Goal: Information Seeking & Learning: Find specific fact

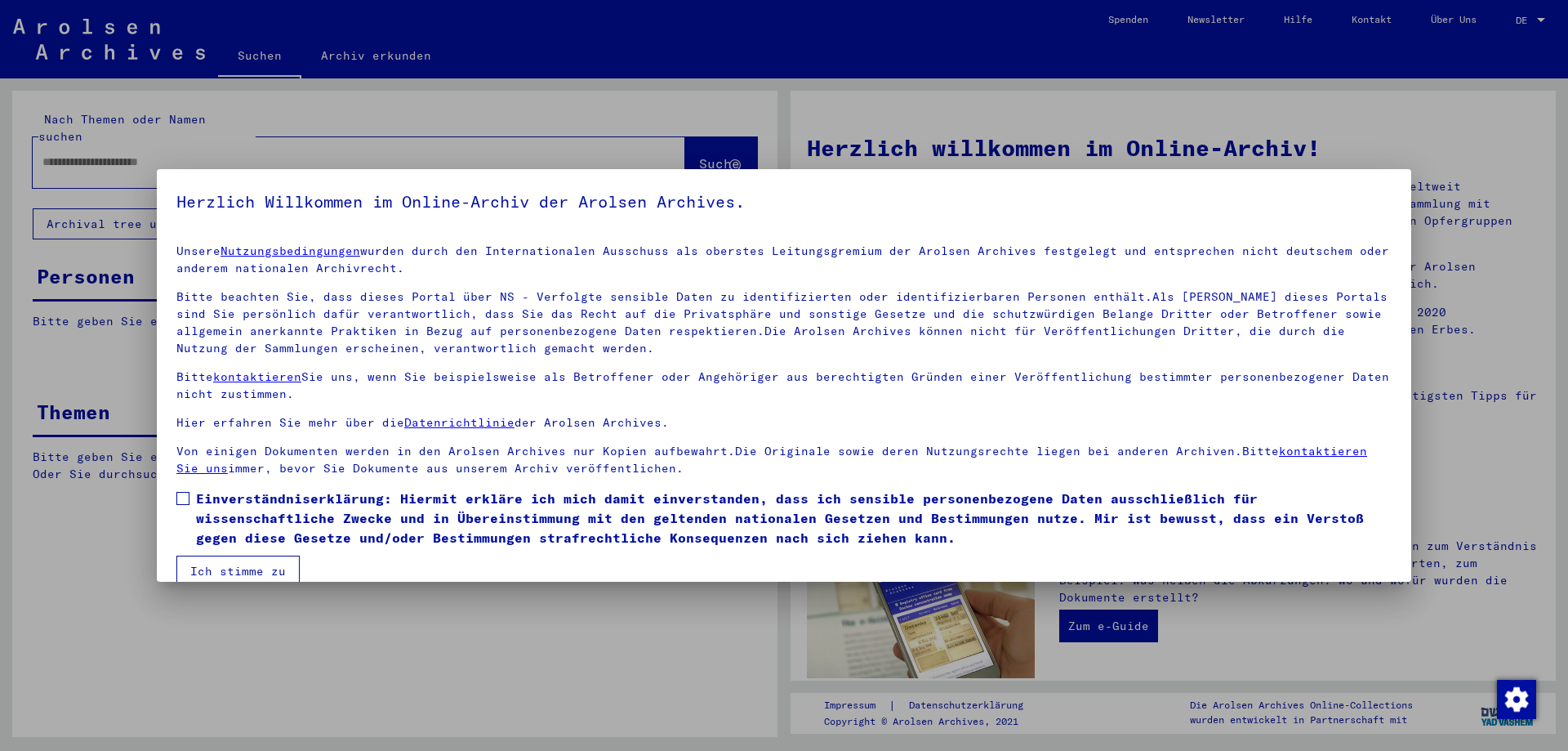
click at [191, 502] on label "Einverständniserklärung: Hiermit erkläre ich mich damit einverstanden, dass ich…" at bounding box center [784, 517] width 1216 height 59
click at [207, 575] on button "Ich stimme zu" at bounding box center [238, 571] width 123 height 31
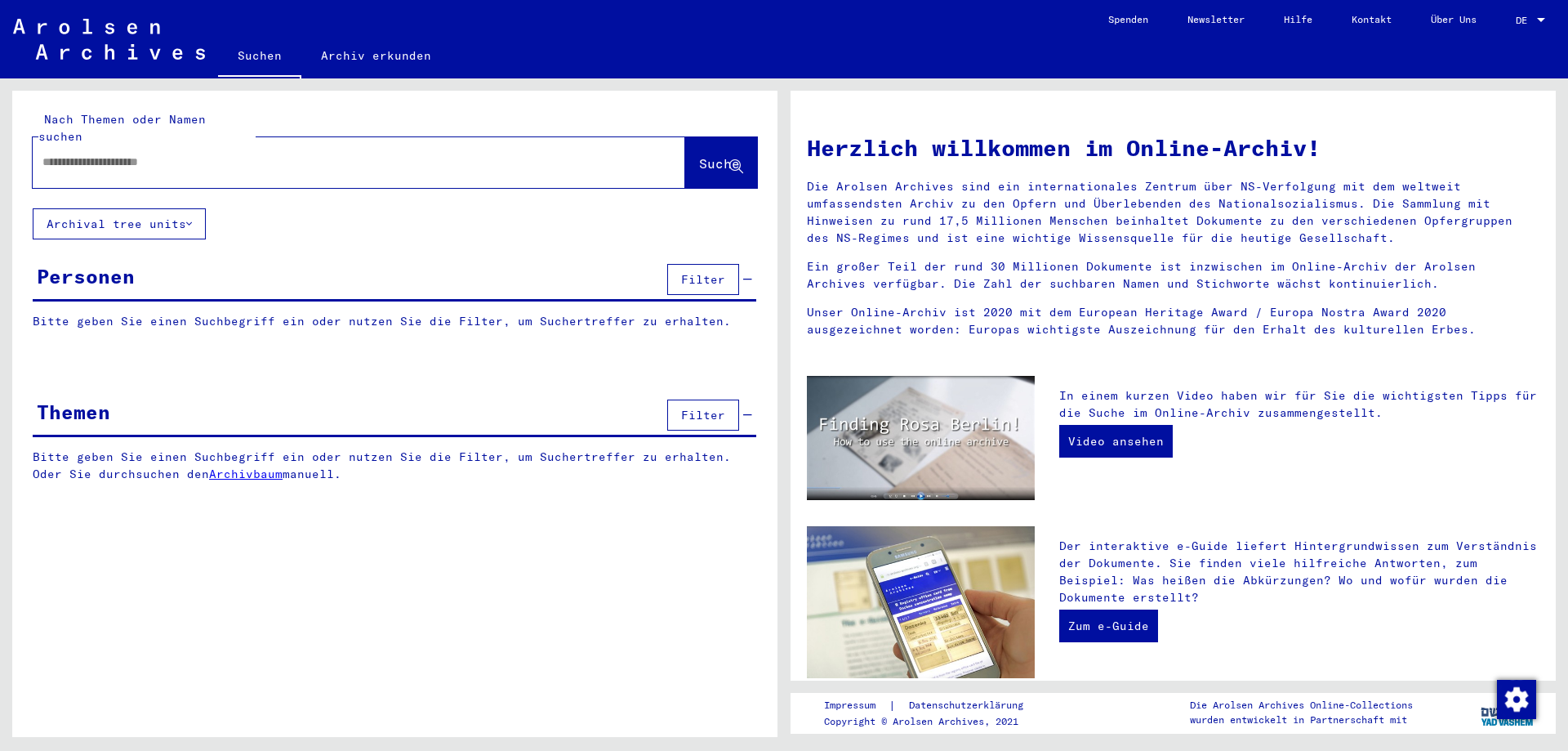
click at [193, 154] on input "text" at bounding box center [339, 163] width 594 height 17
type input "**********"
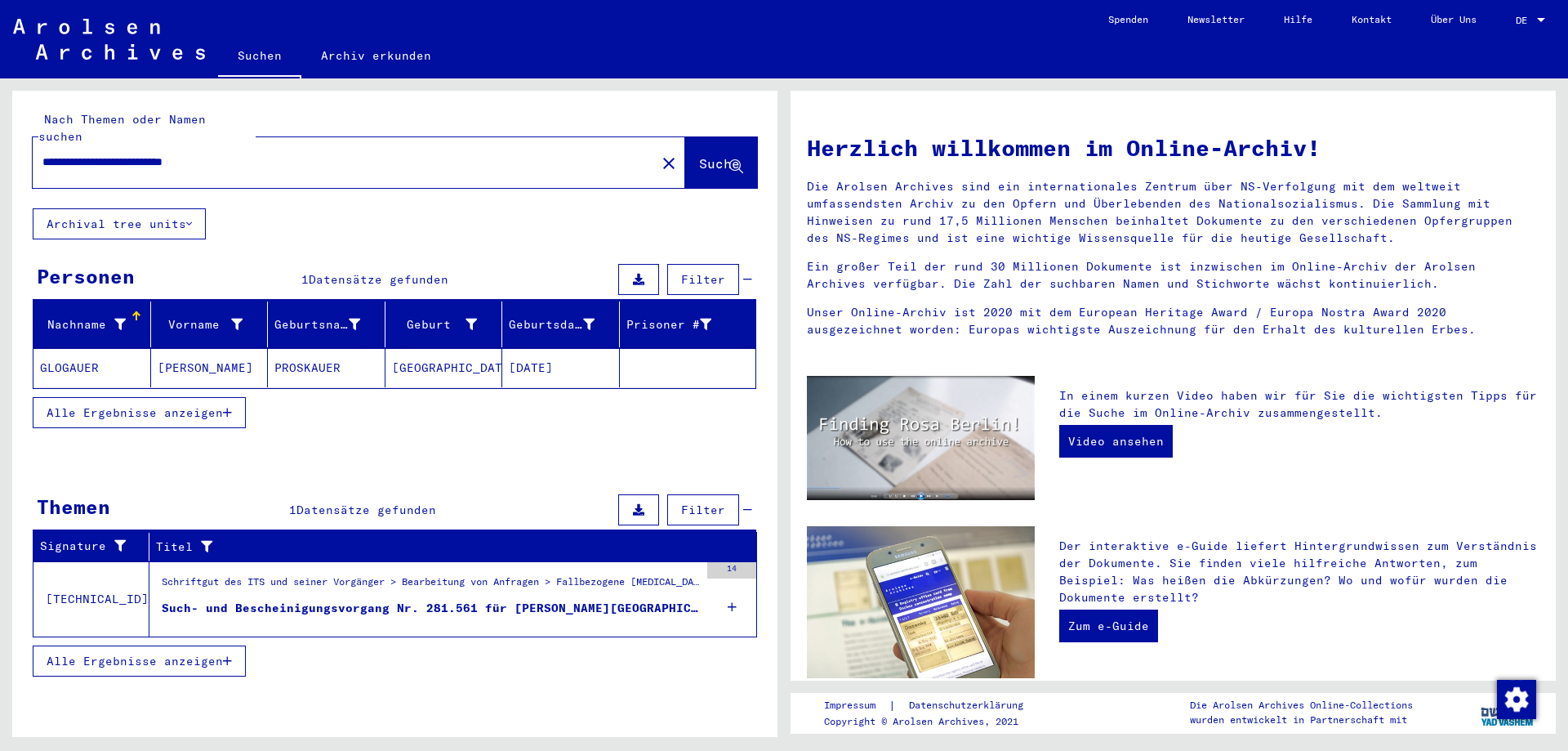
click at [332, 355] on mat-cell "PROSKAUER" at bounding box center [326, 368] width 117 height 39
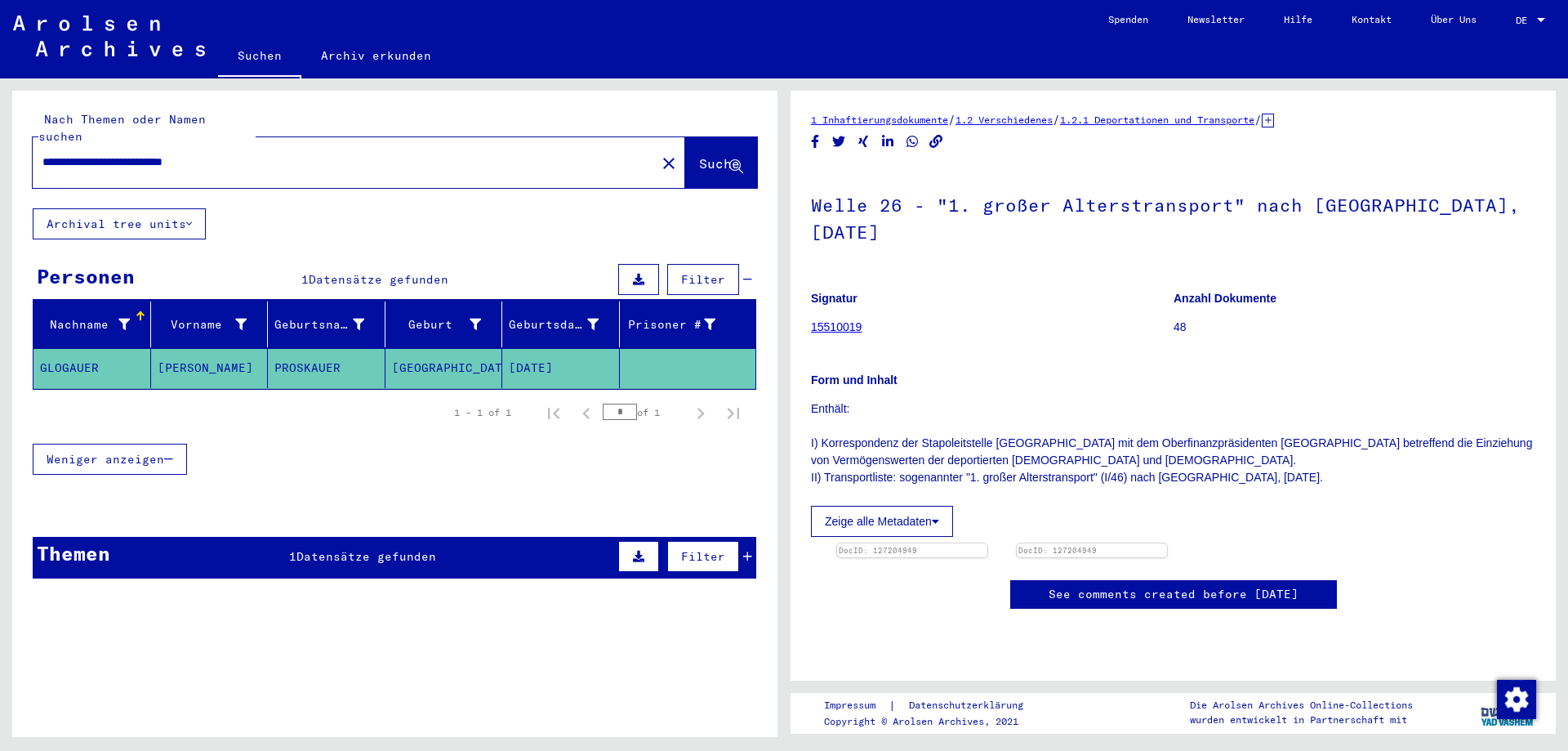
scroll to position [177, 0]
click at [963, 543] on img at bounding box center [913, 543] width 158 height 0
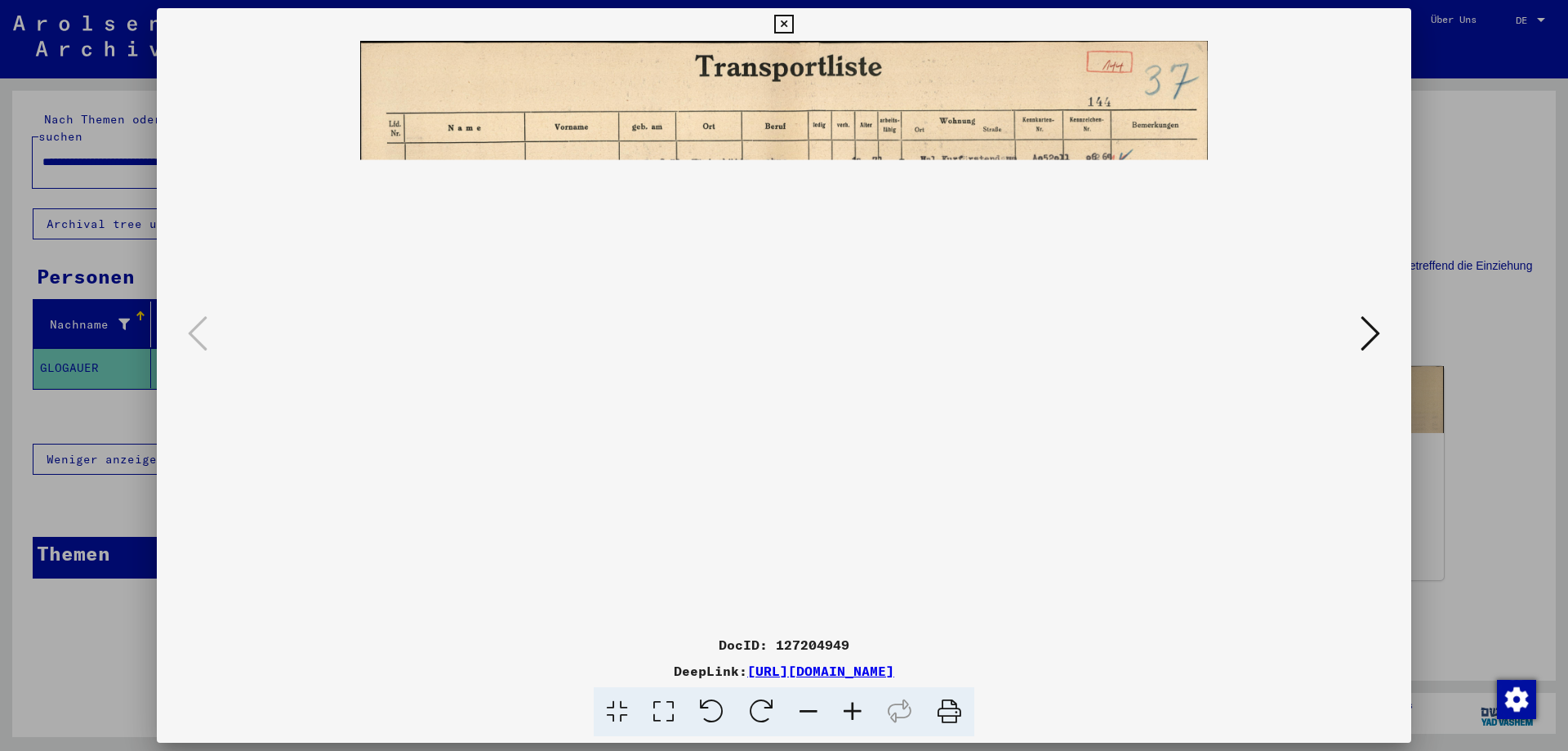
scroll to position [0, 0]
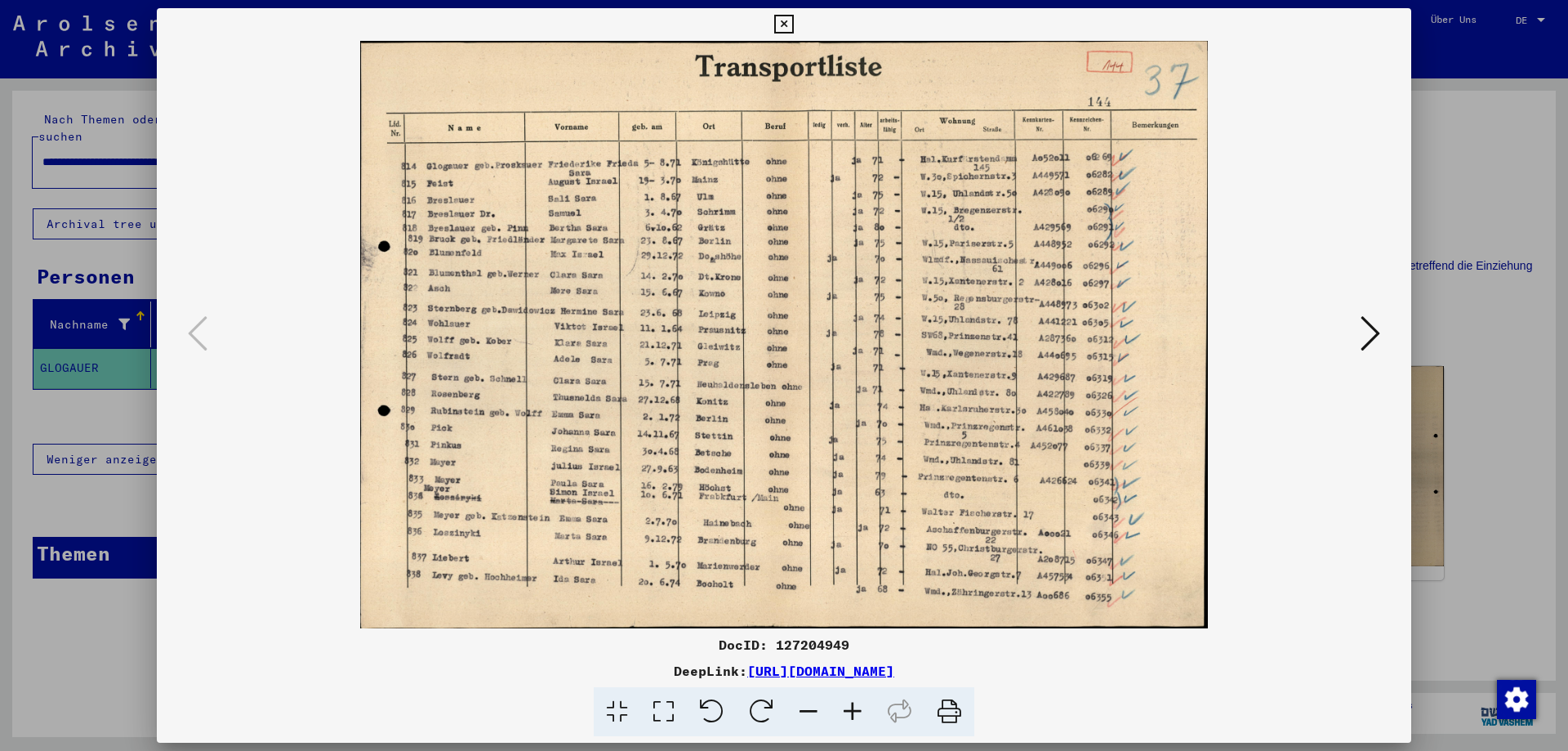
click at [1058, 138] on img at bounding box center [784, 334] width 1144 height 587
click at [860, 720] on icon at bounding box center [853, 712] width 44 height 50
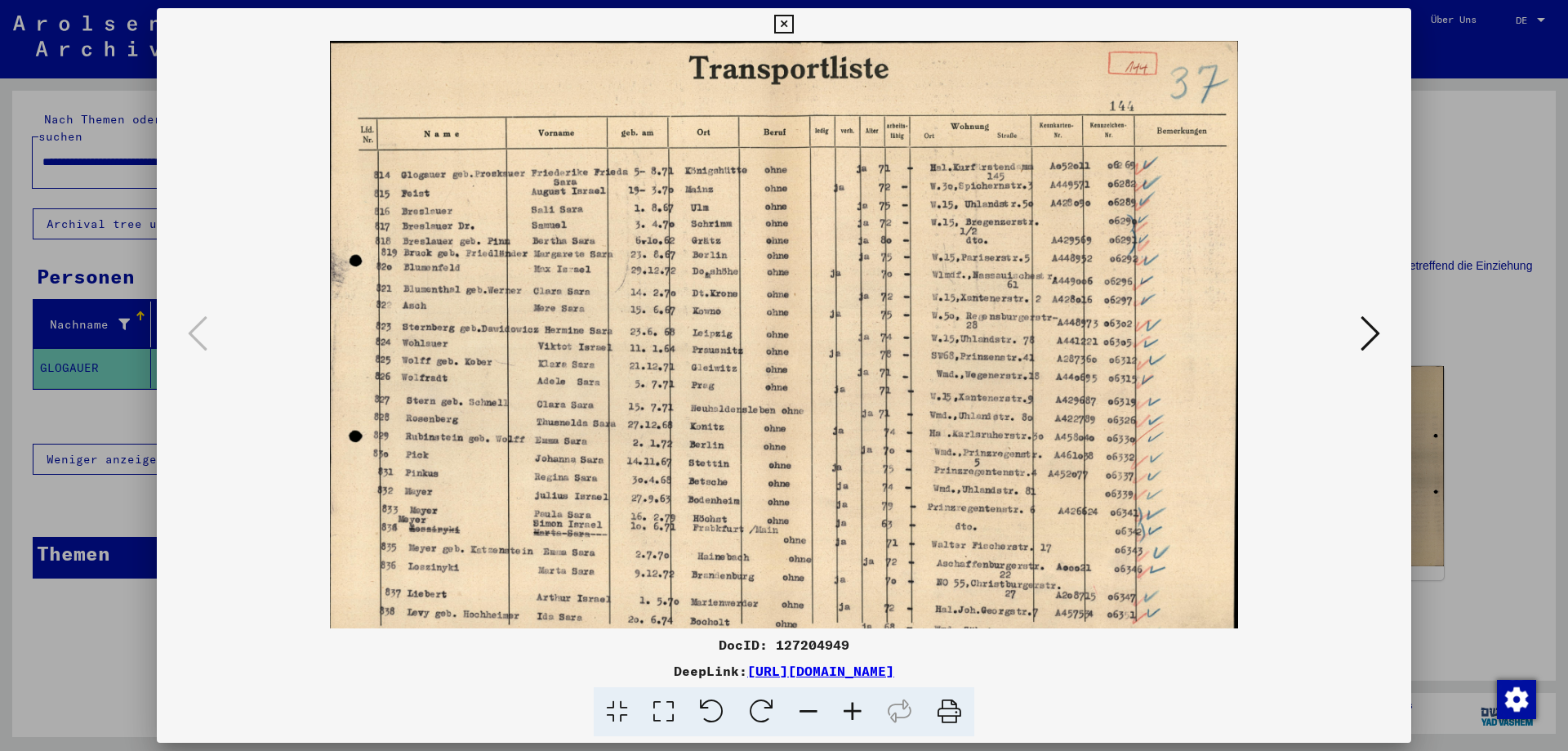
click at [860, 720] on icon at bounding box center [853, 712] width 44 height 50
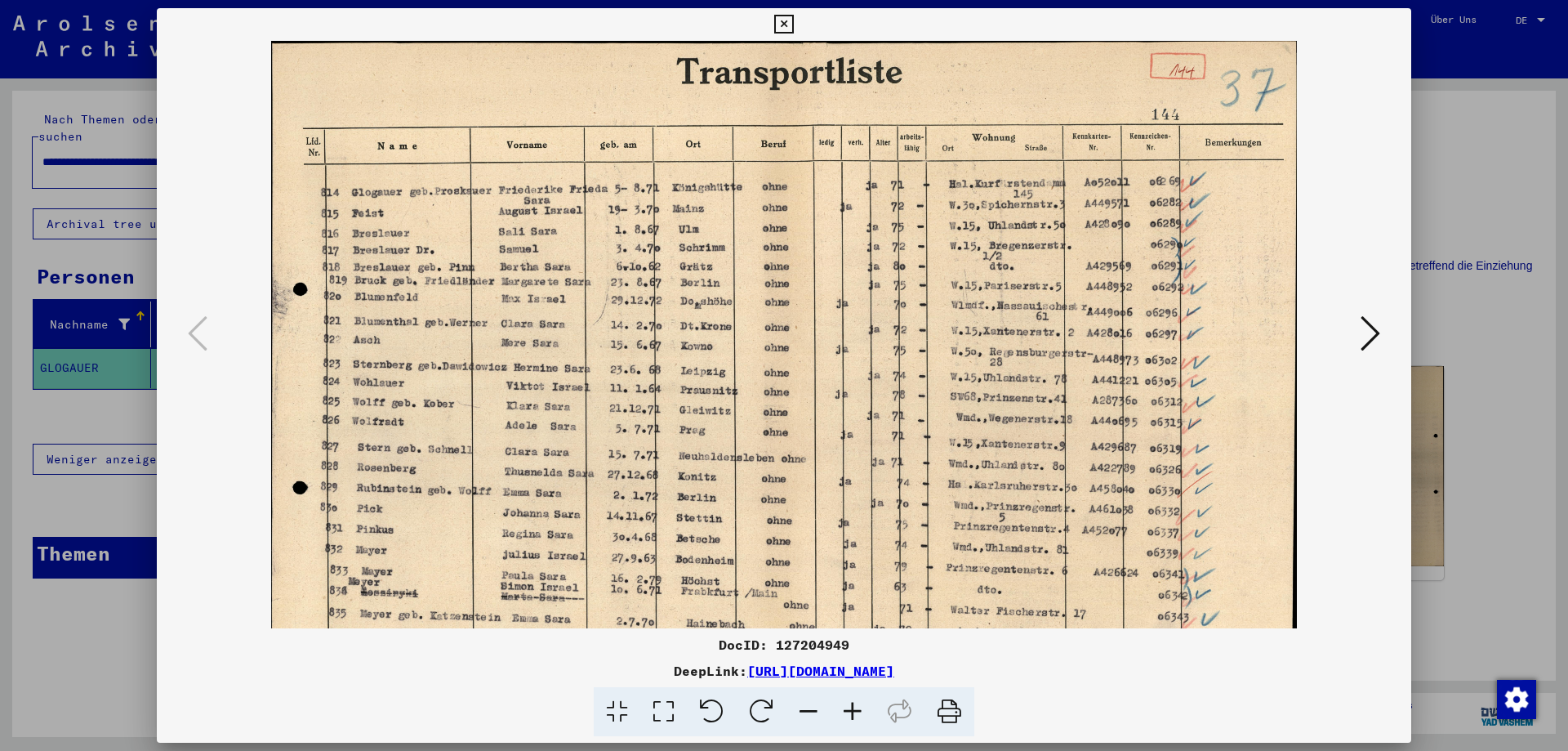
click at [860, 720] on icon at bounding box center [853, 712] width 44 height 50
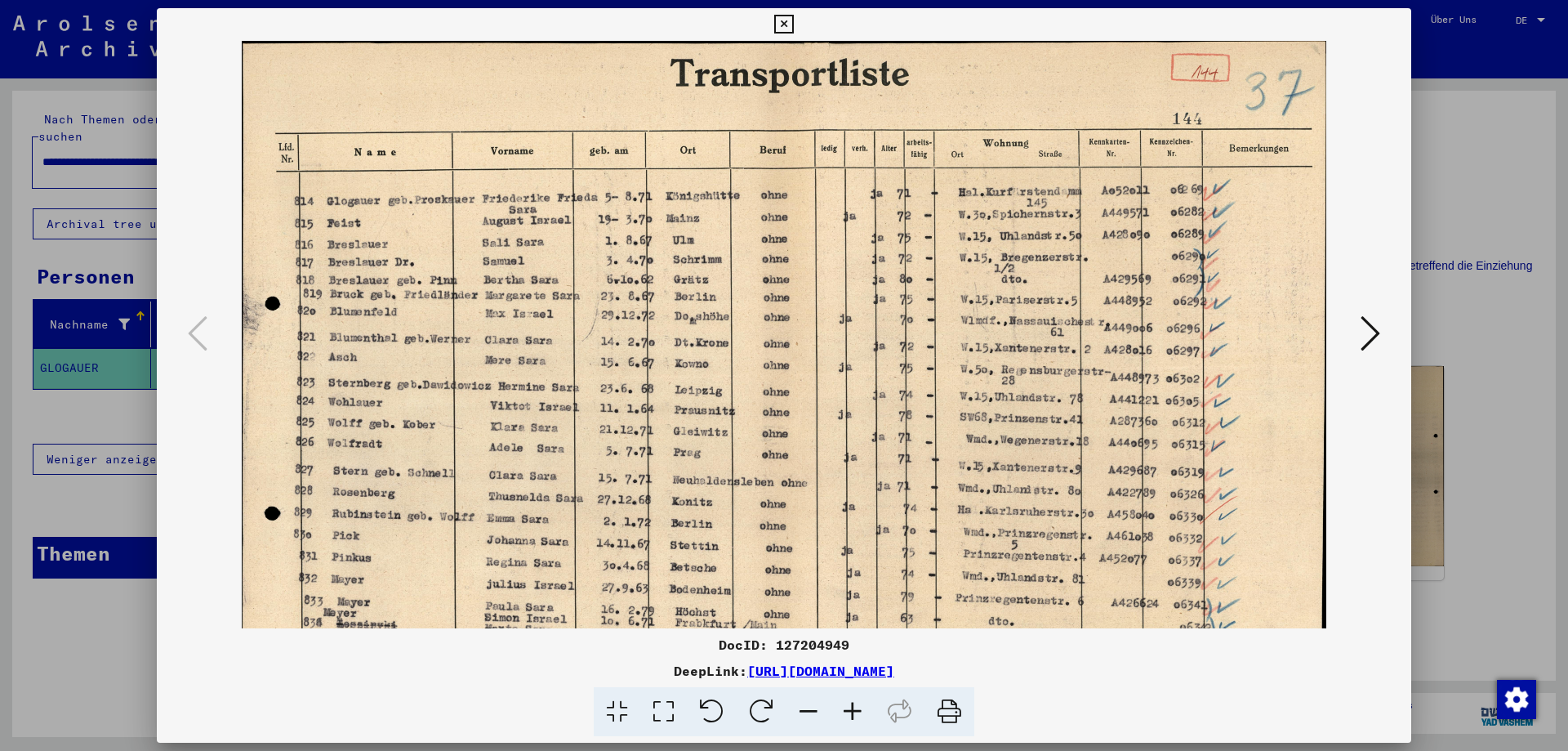
click at [860, 720] on icon at bounding box center [853, 712] width 44 height 50
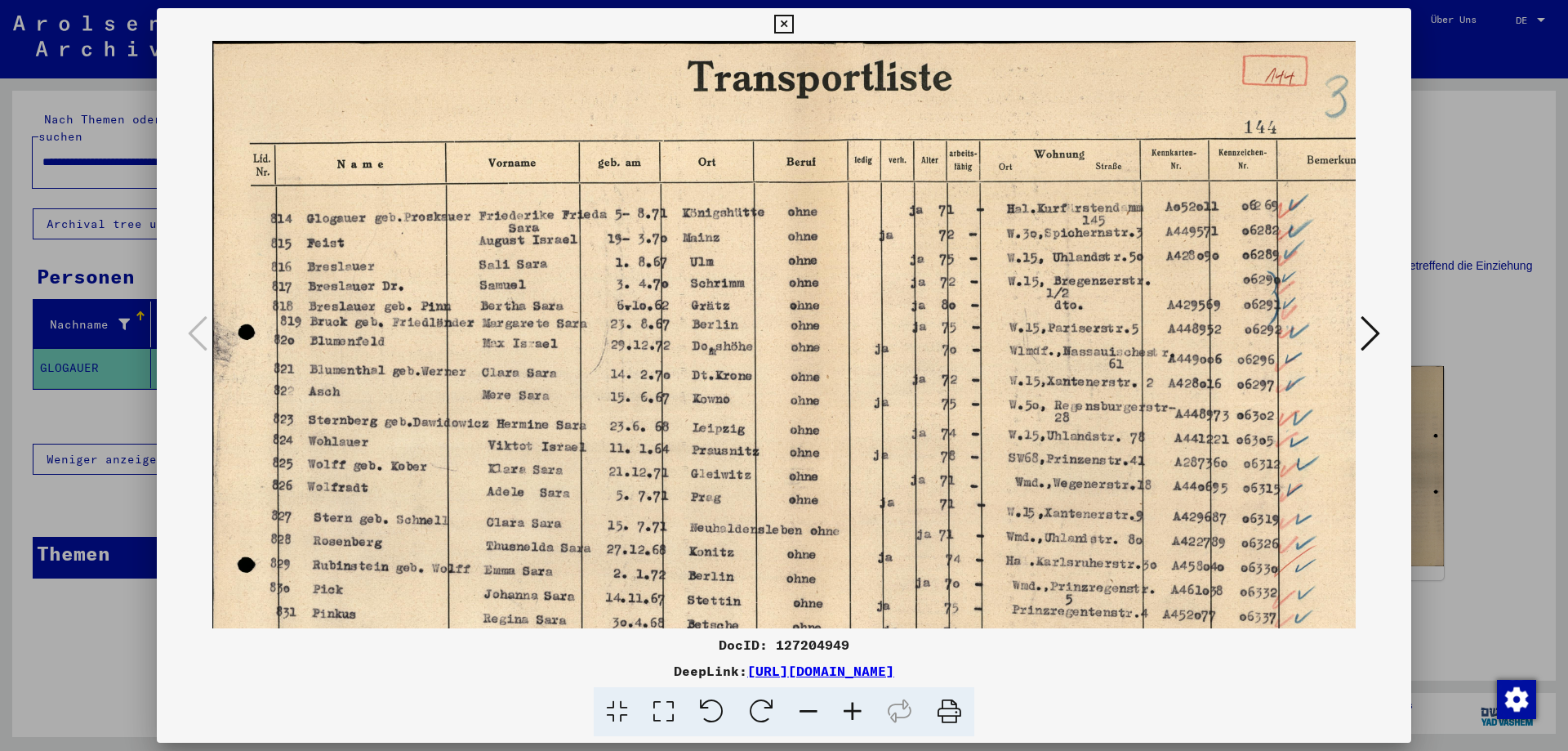
click at [860, 720] on icon at bounding box center [853, 712] width 44 height 50
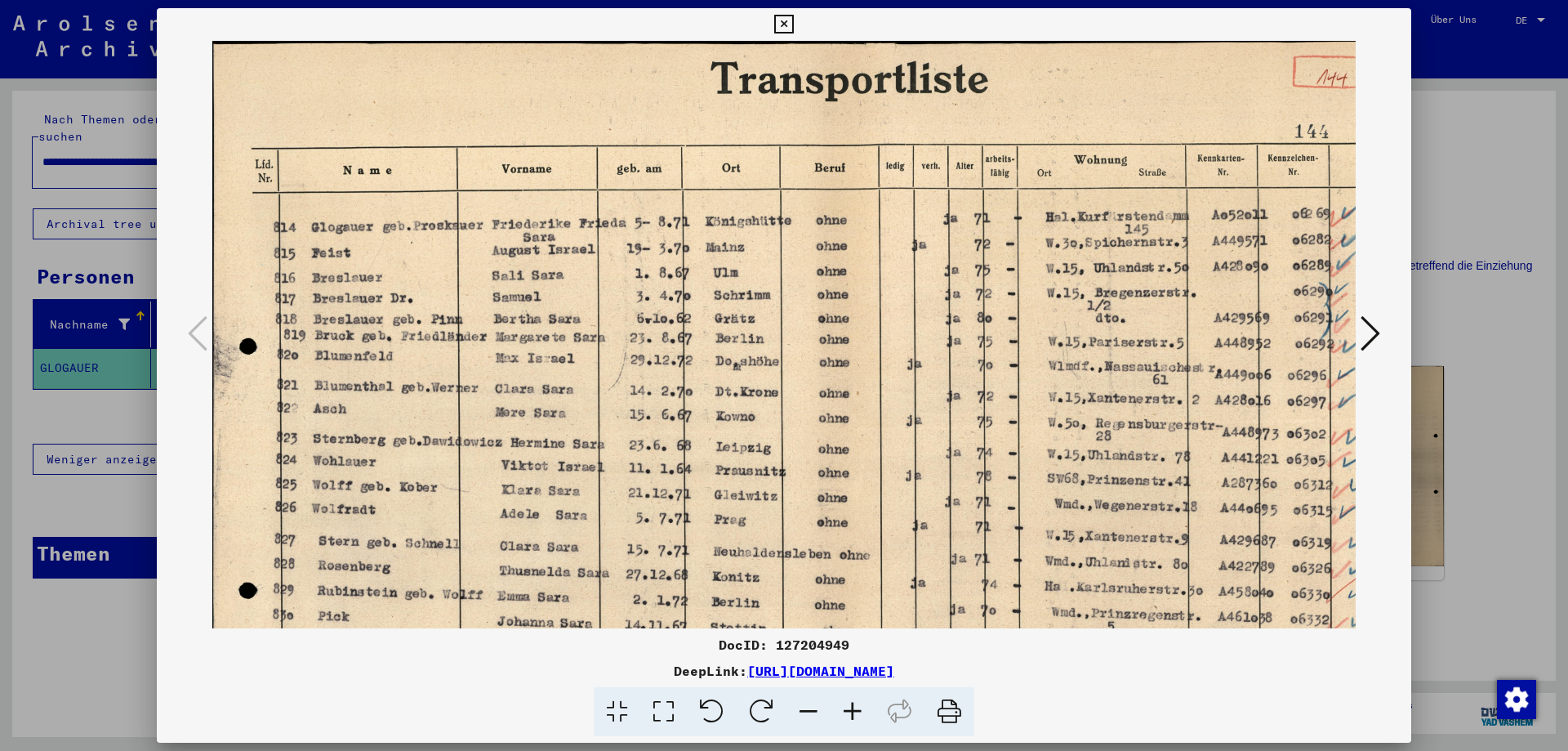
click at [859, 722] on icon at bounding box center [853, 712] width 44 height 50
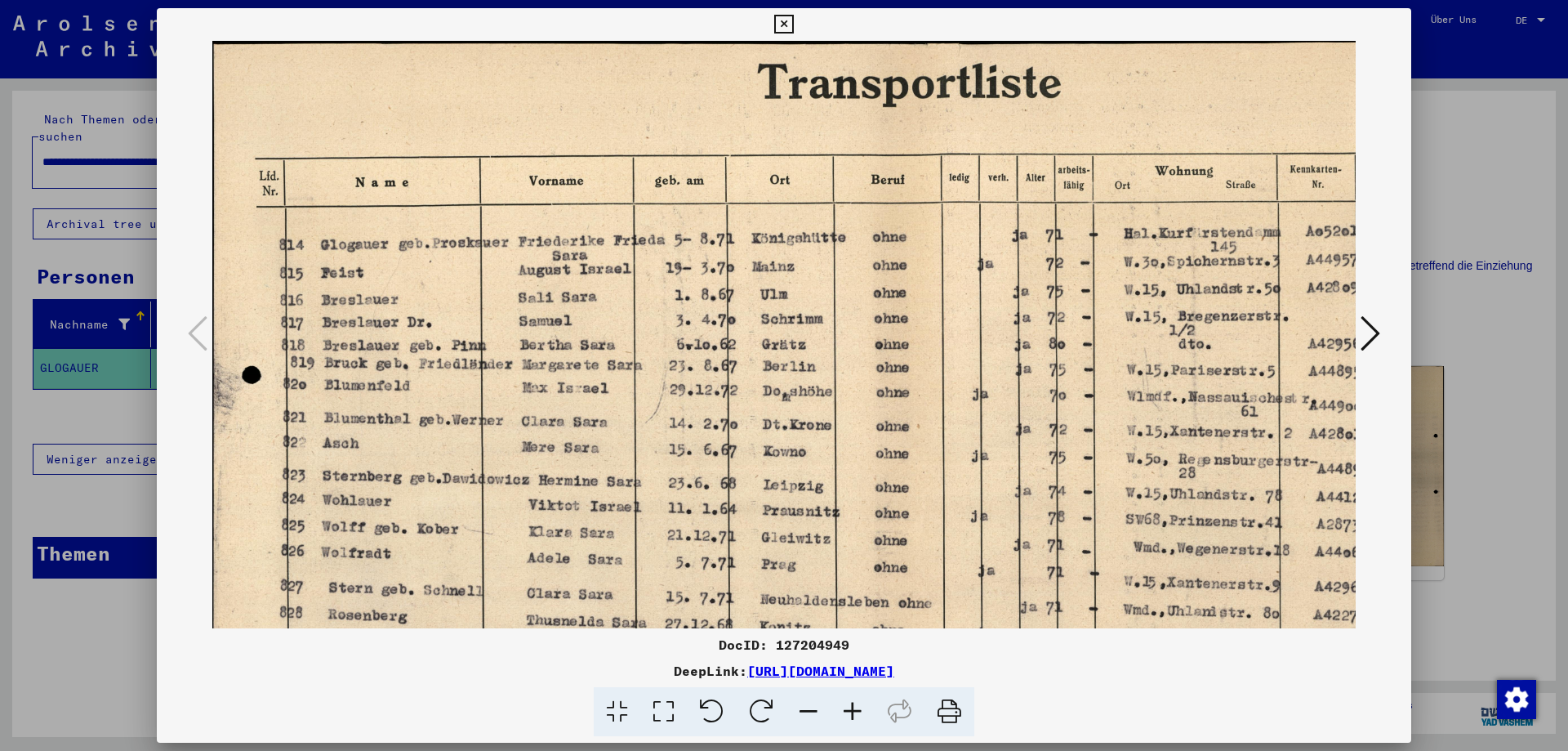
click at [858, 723] on icon at bounding box center [853, 712] width 44 height 50
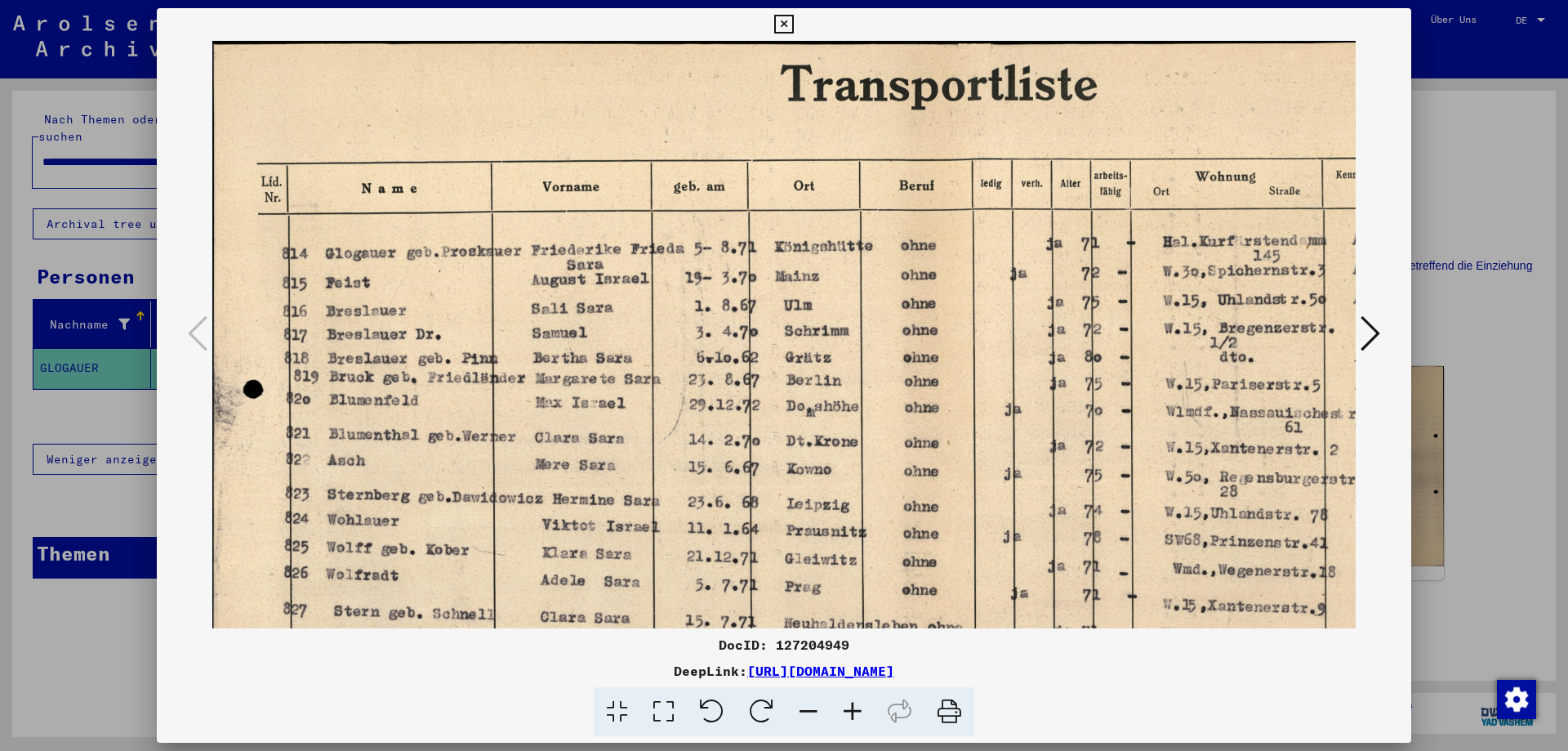
click at [858, 723] on icon at bounding box center [853, 712] width 44 height 50
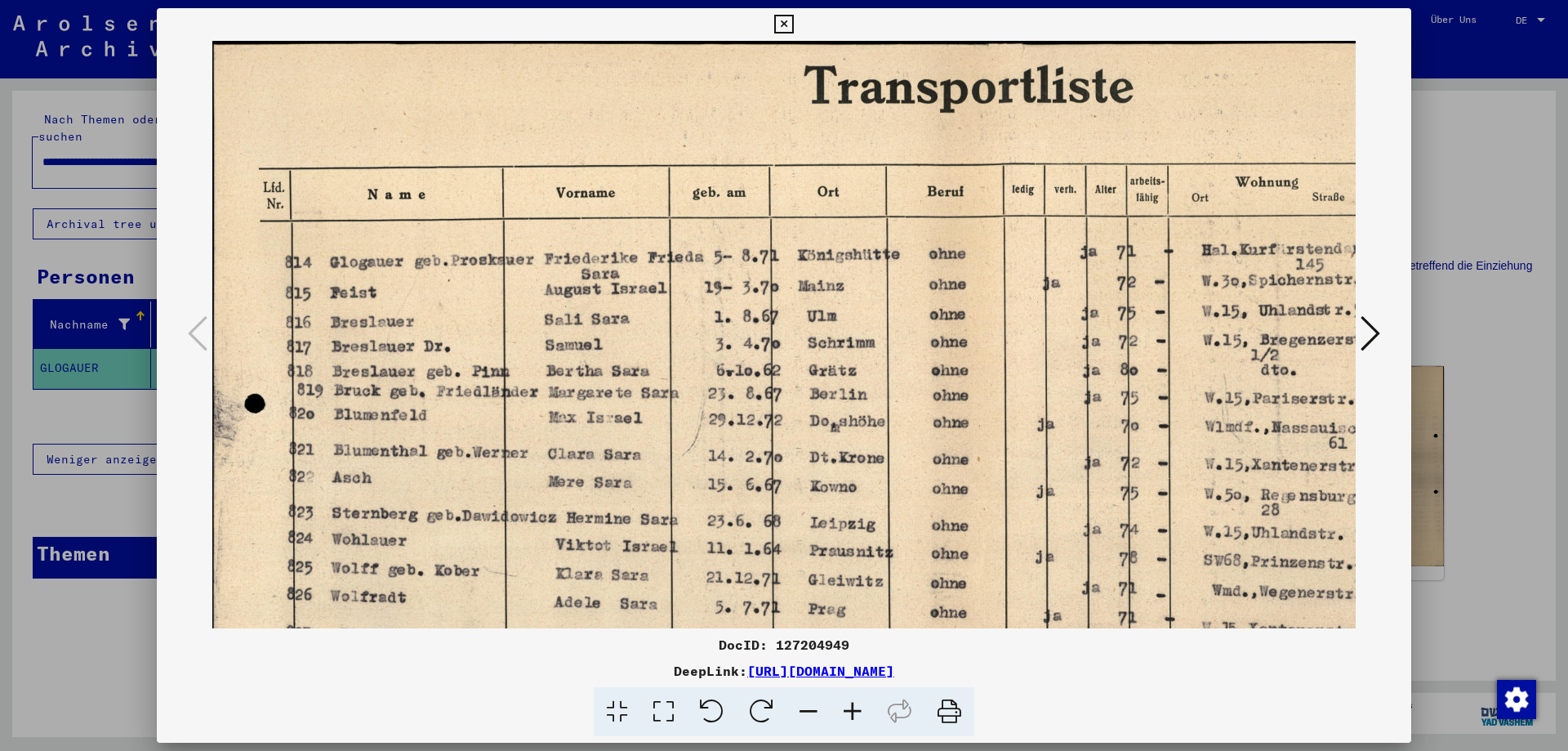
click at [858, 723] on icon at bounding box center [853, 712] width 44 height 50
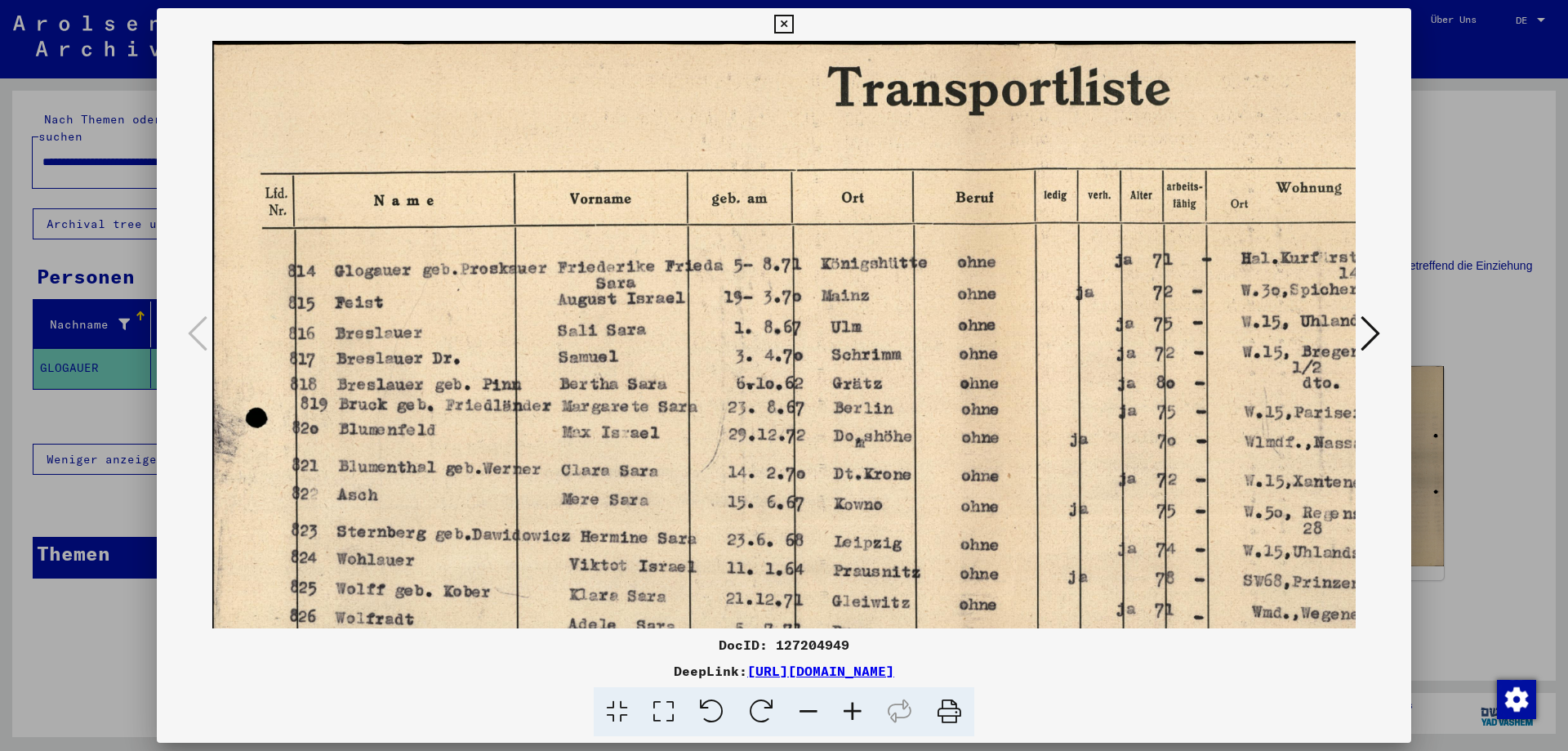
click at [858, 723] on icon at bounding box center [853, 712] width 44 height 50
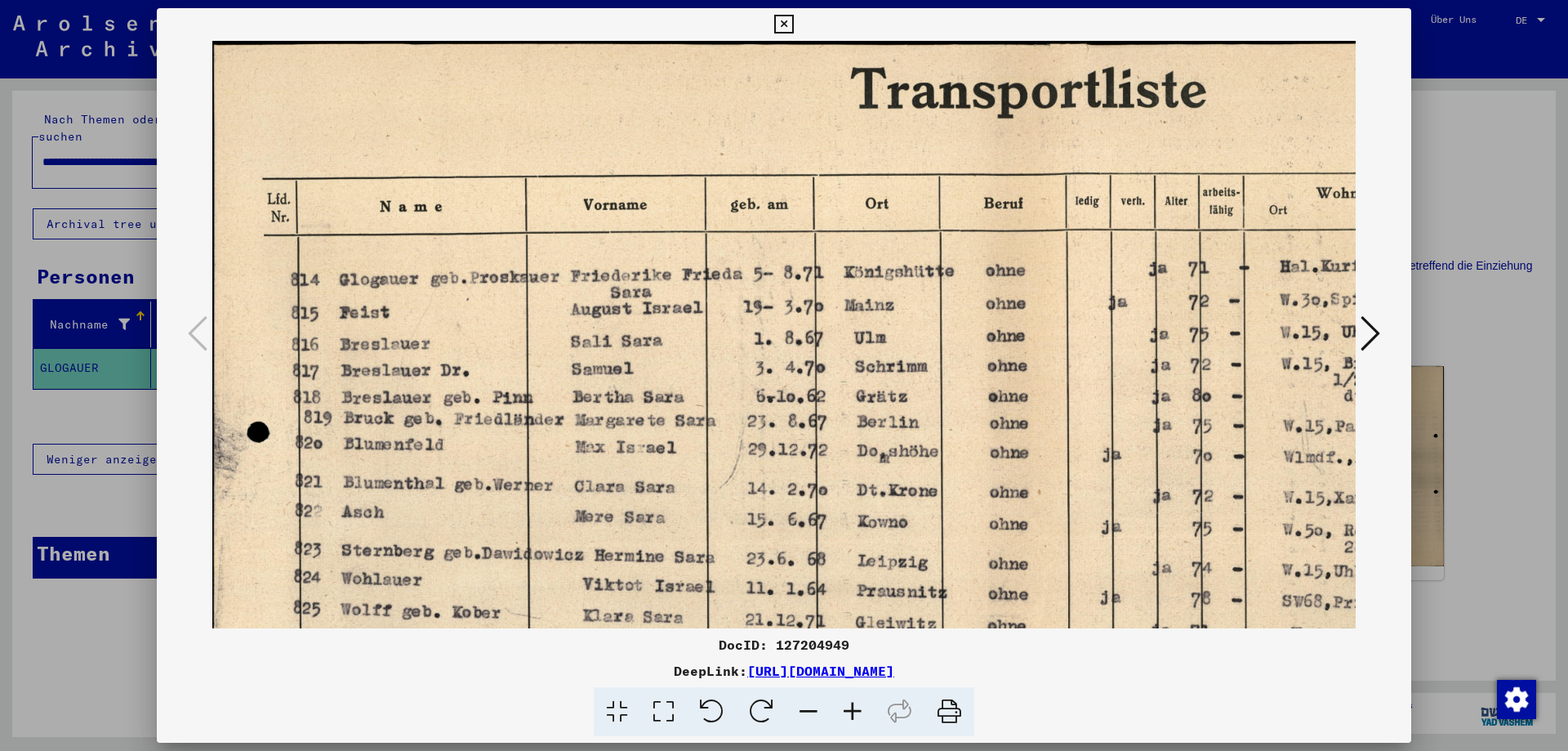
click at [858, 723] on icon at bounding box center [853, 712] width 44 height 50
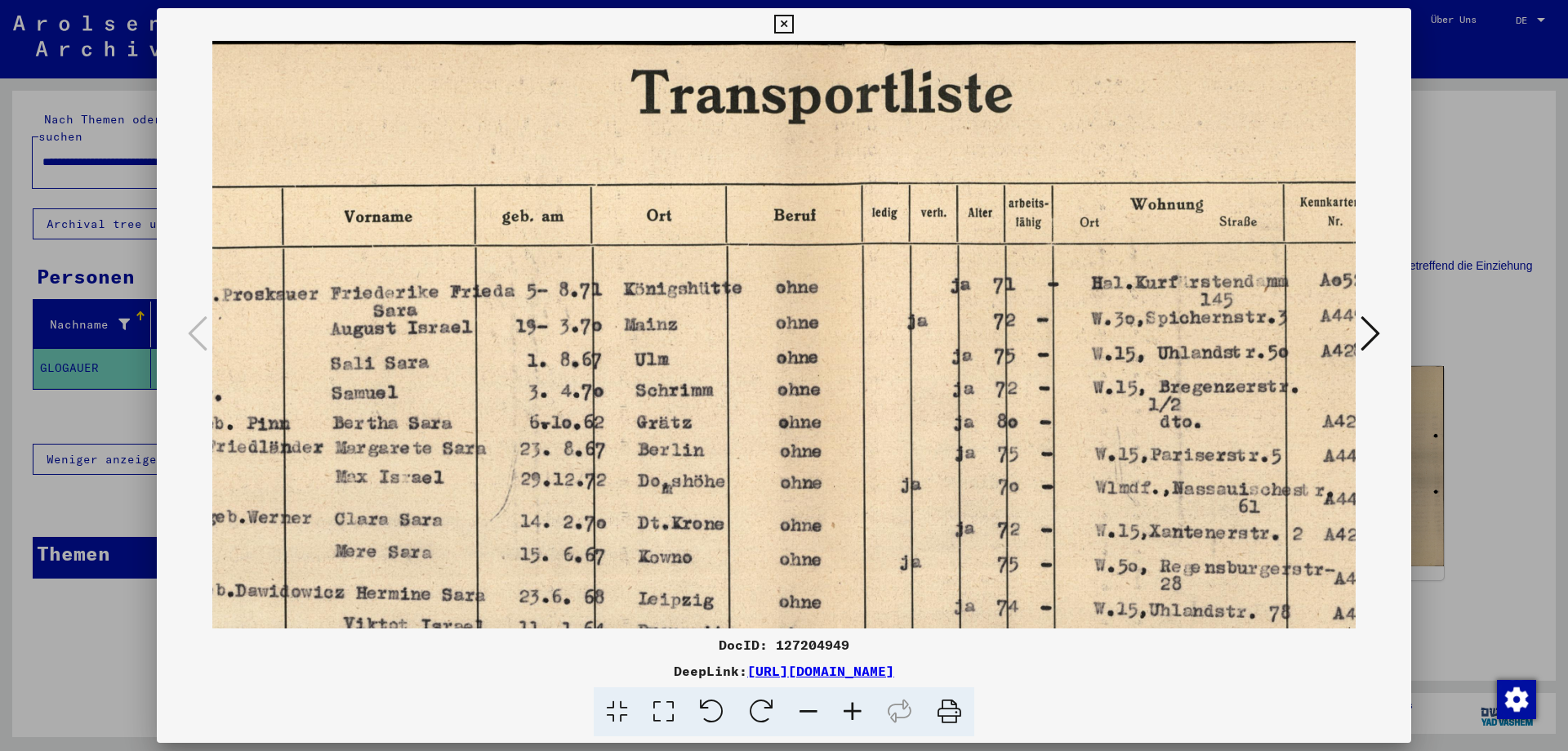
scroll to position [0, 275]
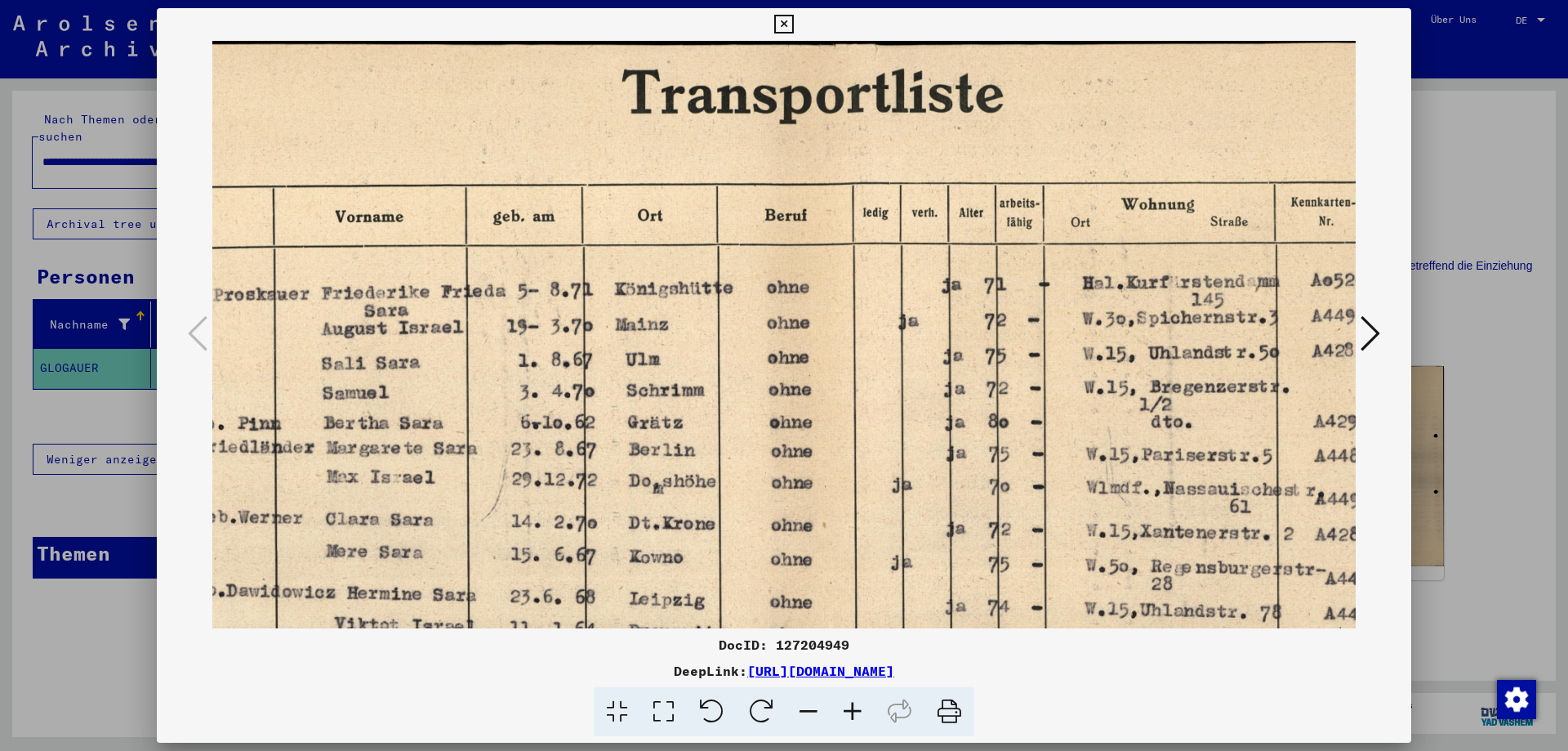
drag, startPoint x: 1034, startPoint y: 440, endPoint x: 758, endPoint y: 446, distance: 276.1
click at [758, 446] on img at bounding box center [804, 640] width 1734 height 1201
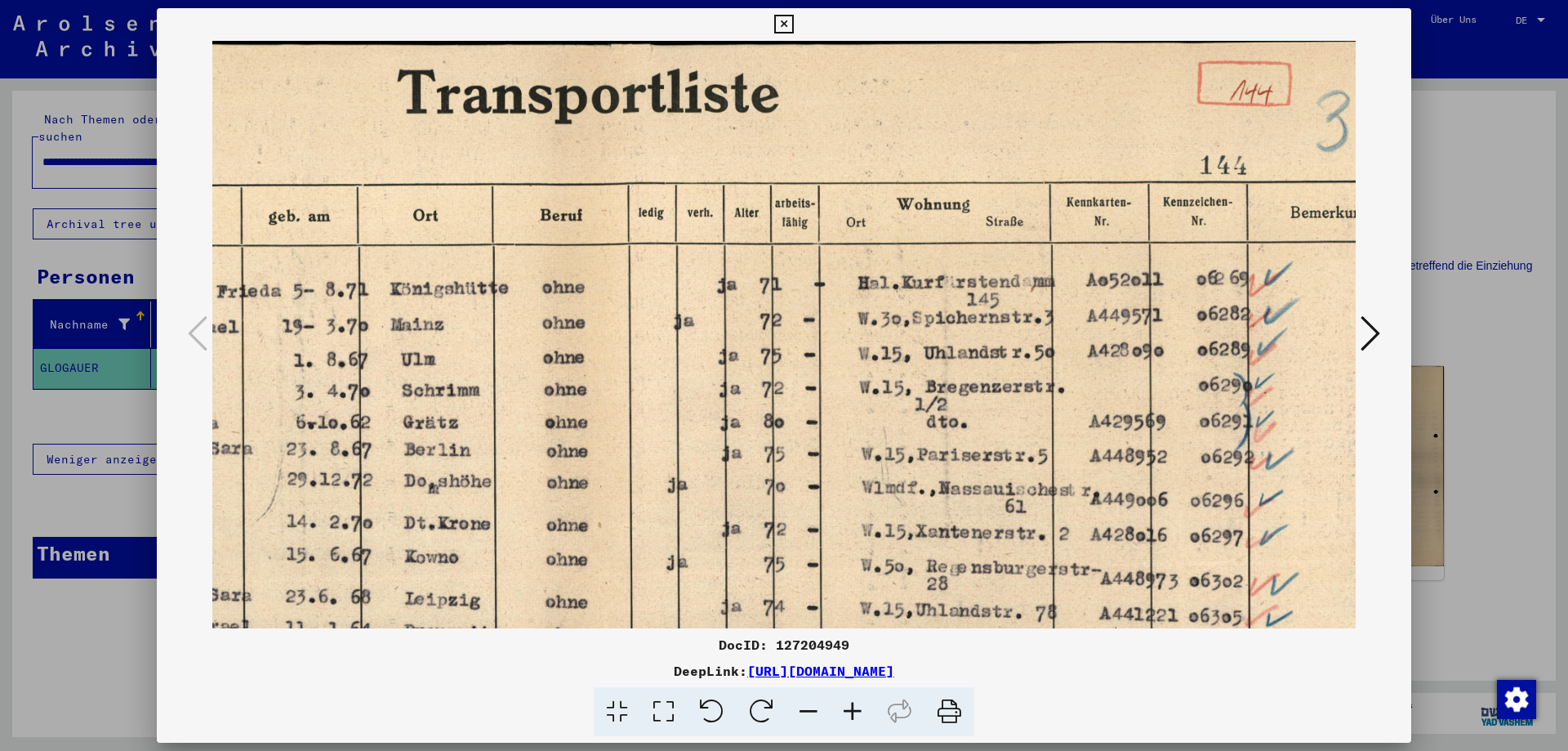
scroll to position [0, 531]
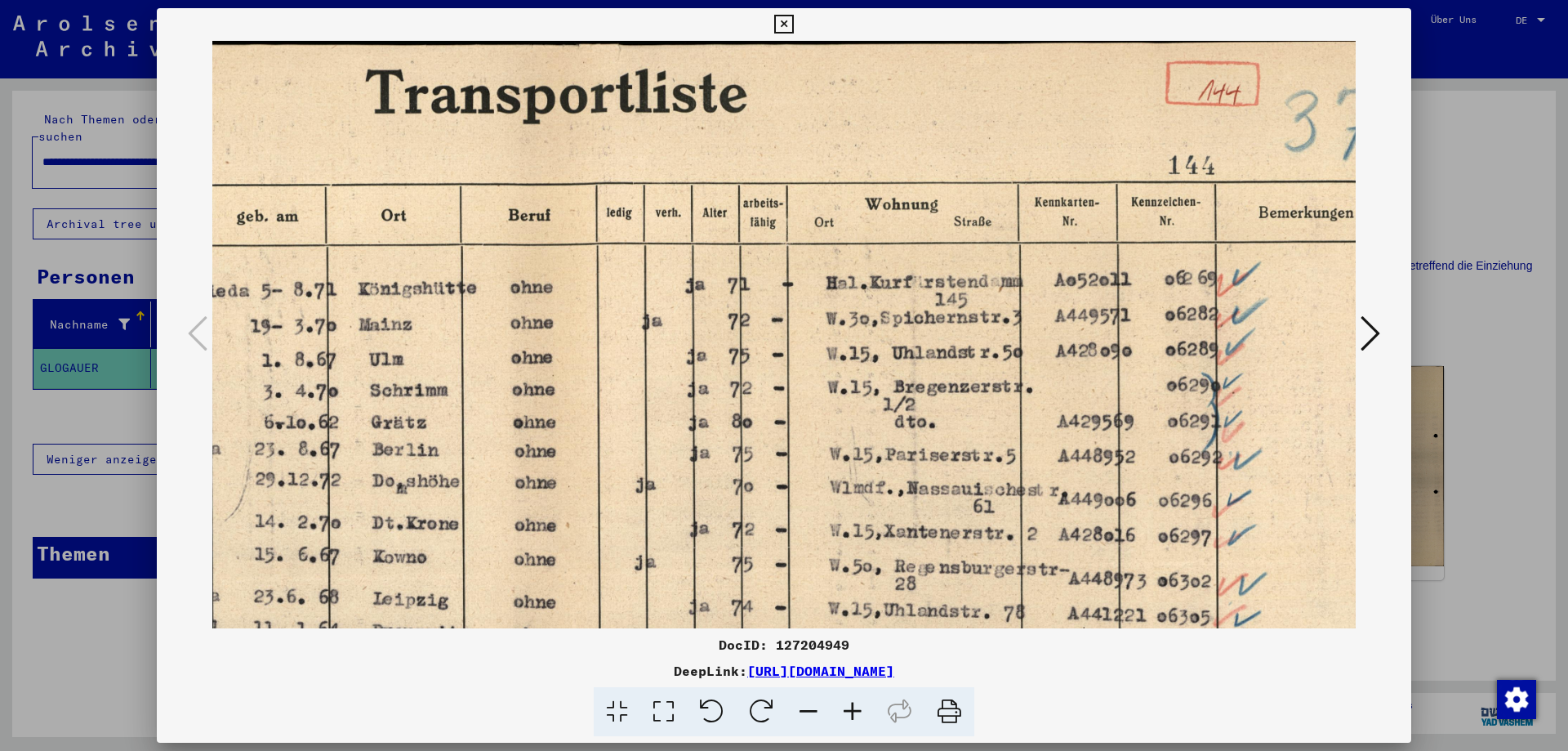
drag, startPoint x: 947, startPoint y: 426, endPoint x: 691, endPoint y: 431, distance: 256.0
click at [691, 431] on img at bounding box center [547, 640] width 1734 height 1201
